Goal: Learn about a topic

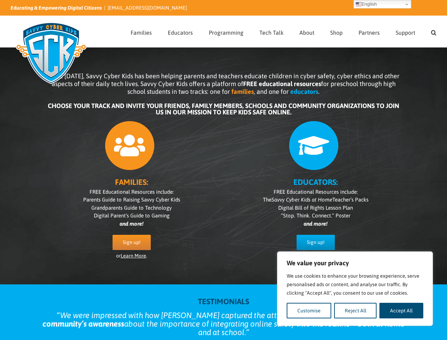
click at [223, 170] on div "FAMILIES: FREE Educational Resources include: Parents Guide to Raising Savvy Cy…" at bounding box center [224, 193] width 354 height 153
click at [309, 311] on button "Customise" at bounding box center [309, 311] width 45 height 16
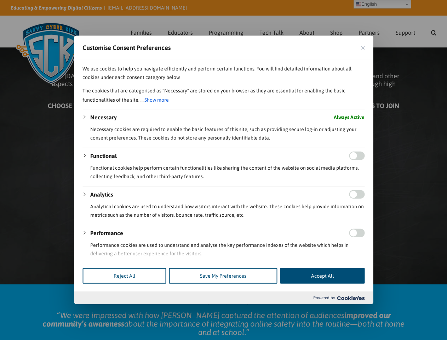
click at [356, 311] on div at bounding box center [223, 170] width 447 height 340
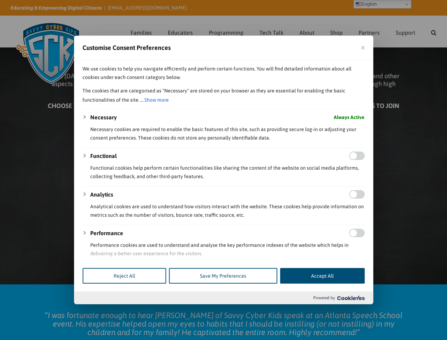
click at [402, 311] on div at bounding box center [223, 170] width 447 height 340
click at [434, 32] on div at bounding box center [223, 170] width 447 height 340
click at [383, 4] on div at bounding box center [223, 170] width 447 height 340
